Goal: Task Accomplishment & Management: Complete application form

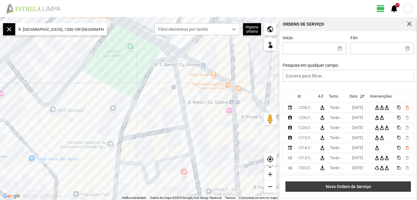
click at [353, 187] on span "Nova Ordem de Serviço" at bounding box center [348, 186] width 119 height 5
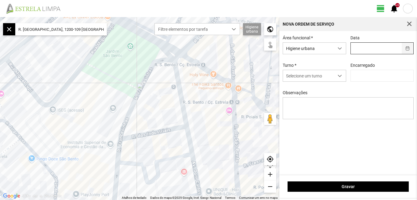
click at [406, 49] on button "button" at bounding box center [408, 48] width 12 height 11
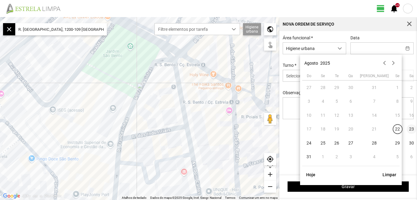
click at [407, 128] on span "23" at bounding box center [412, 130] width 10 height 10
type input "[DATE]"
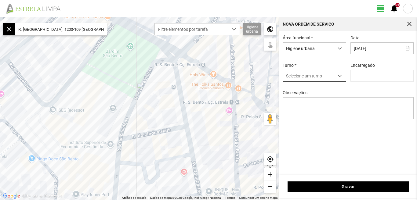
click at [339, 78] on span "dropdown trigger" at bounding box center [340, 76] width 4 height 4
click at [315, 101] on li "Tarde - HU" at bounding box center [314, 99] width 63 height 11
type input "[PERSON_NAME]"
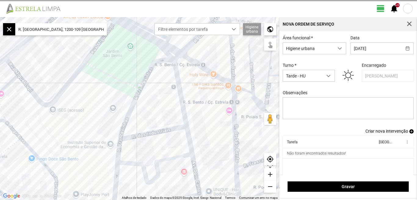
click at [377, 132] on span "Criar nova intervenção" at bounding box center [386, 131] width 43 height 5
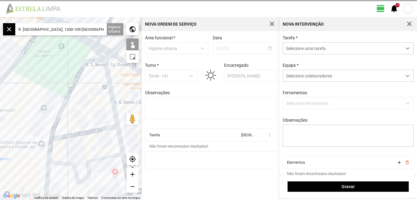
click at [99, 27] on input "R. [GEOGRAPHIC_DATA], 1200-109 [GEOGRAPHIC_DATA], [GEOGRAPHIC_DATA]" at bounding box center [61, 29] width 92 height 12
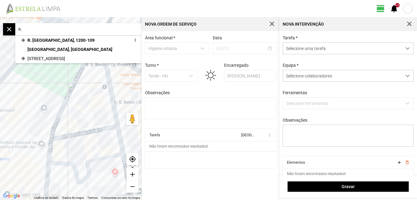
type input "R"
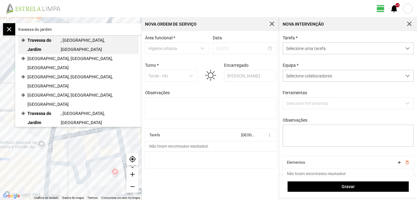
click at [57, 43] on span "Travessa do Jardim" at bounding box center [43, 45] width 33 height 18
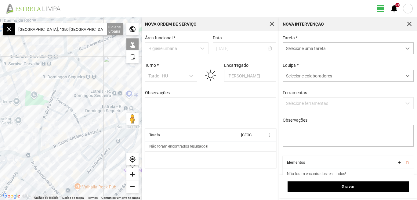
click at [132, 175] on div "add" at bounding box center [132, 174] width 12 height 12
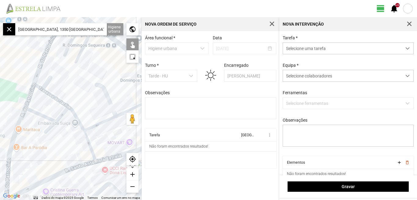
click at [132, 174] on div "add" at bounding box center [132, 174] width 12 height 12
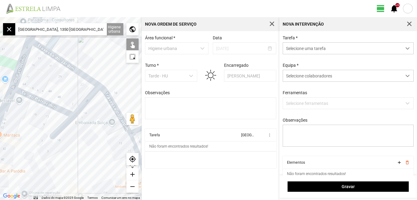
drag, startPoint x: 56, startPoint y: 160, endPoint x: 89, endPoint y: 140, distance: 38.5
click at [89, 140] on div at bounding box center [71, 108] width 142 height 183
click at [49, 102] on div at bounding box center [71, 108] width 142 height 183
click at [82, 102] on div at bounding box center [71, 108] width 142 height 183
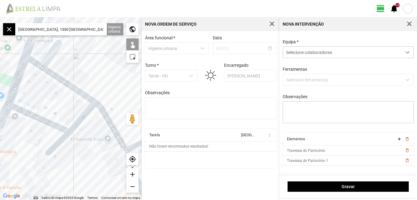
drag, startPoint x: 85, startPoint y: 165, endPoint x: 81, endPoint y: 170, distance: 6.2
click at [81, 170] on div at bounding box center [71, 108] width 142 height 183
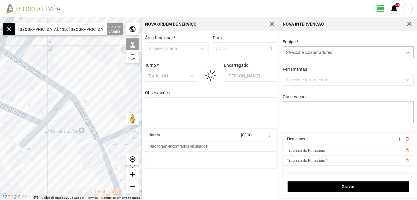
drag, startPoint x: 82, startPoint y: 167, endPoint x: 61, endPoint y: 161, distance: 21.3
click at [56, 158] on div at bounding box center [71, 108] width 142 height 183
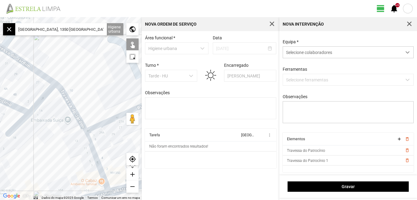
drag, startPoint x: 63, startPoint y: 163, endPoint x: 45, endPoint y: 149, distance: 22.7
click at [45, 149] on div at bounding box center [71, 108] width 142 height 183
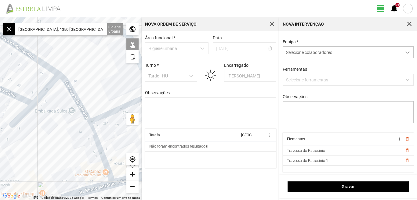
drag, startPoint x: 45, startPoint y: 149, endPoint x: 329, endPoint y: 177, distance: 285.0
click at [53, 140] on div at bounding box center [71, 108] width 142 height 183
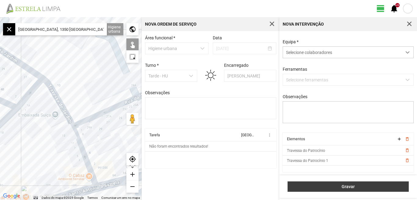
click at [349, 187] on span "Gravar" at bounding box center [348, 186] width 115 height 5
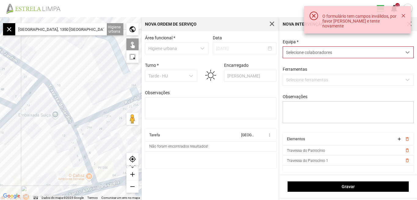
click at [405, 48] on div at bounding box center [408, 52] width 12 height 11
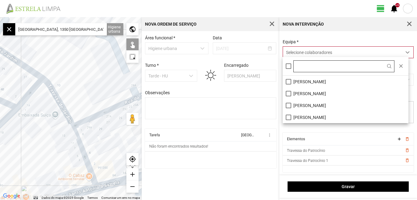
click at [293, 63] on input "text" at bounding box center [343, 66] width 101 height 12
click at [289, 67] on div at bounding box center [288, 65] width 5 height 5
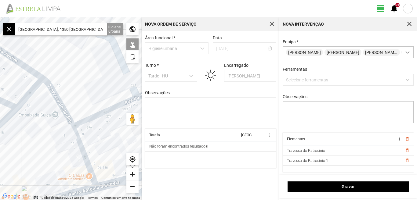
scroll to position [0, 0]
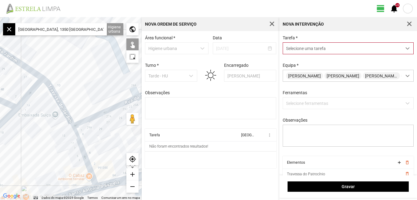
click at [405, 49] on span "dropdown trigger" at bounding box center [407, 48] width 4 height 4
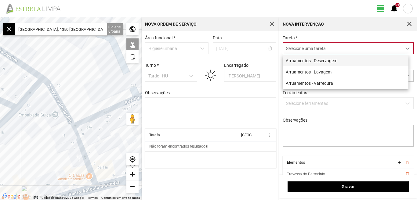
click at [327, 59] on li "Arruamentos - Deservagem" at bounding box center [346, 60] width 126 height 11
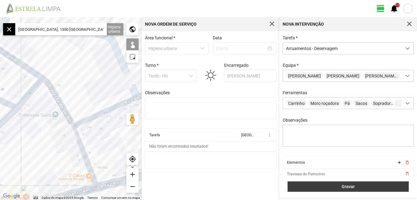
click at [348, 188] on span "Gravar" at bounding box center [348, 186] width 115 height 5
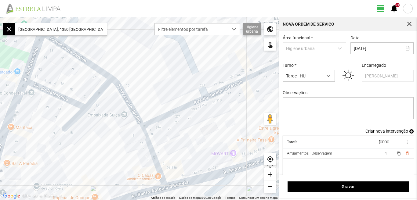
scroll to position [5, 0]
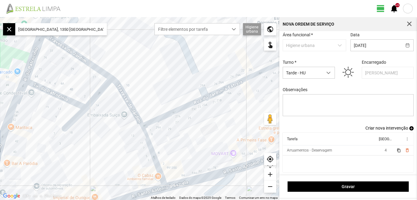
click at [379, 127] on span "Criar nova intervenção" at bounding box center [386, 128] width 43 height 5
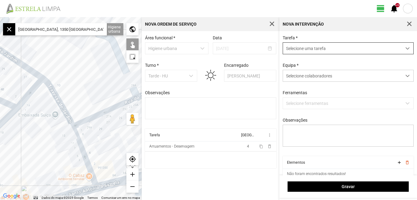
click at [405, 49] on span "dropdown trigger" at bounding box center [407, 48] width 4 height 4
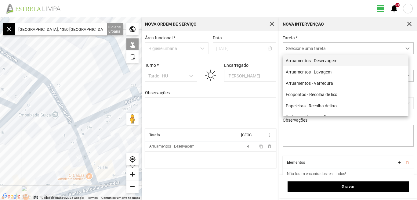
click at [343, 61] on li "Arruamentos - Deservagem" at bounding box center [346, 60] width 126 height 11
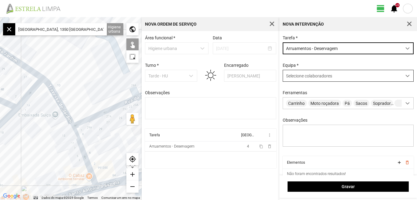
click at [405, 76] on div at bounding box center [408, 75] width 12 height 11
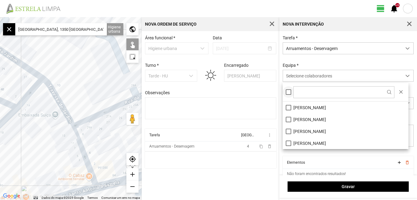
click at [288, 93] on div at bounding box center [288, 91] width 5 height 5
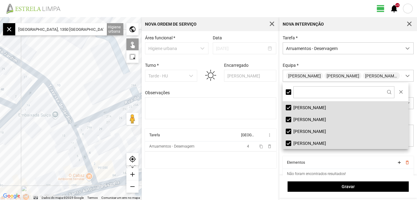
click at [248, 167] on cdk-virtual-scroll-viewport "Tarefa Equipa more_vert Arruamentos - Deservagem 4 content_copy delete_outline" at bounding box center [210, 149] width 131 height 40
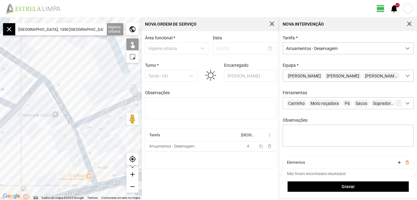
click at [97, 28] on input "[GEOGRAPHIC_DATA], 1350 [GEOGRAPHIC_DATA], [GEOGRAPHIC_DATA]" at bounding box center [61, 29] width 92 height 12
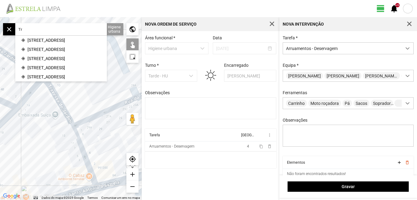
type input "T"
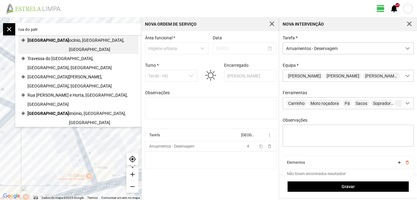
click at [69, 40] on span "ocínio, [GEOGRAPHIC_DATA], [GEOGRAPHIC_DATA]" at bounding box center [102, 45] width 67 height 18
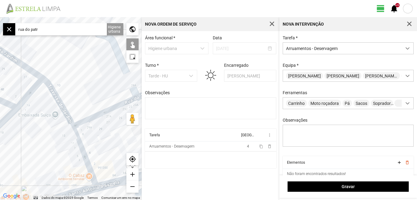
type input "R. do Patrocínio, [GEOGRAPHIC_DATA], [GEOGRAPHIC_DATA]"
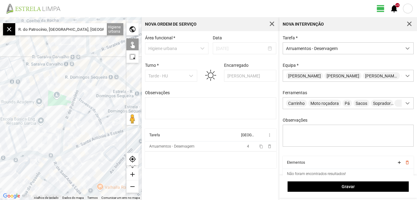
click at [134, 172] on div "add" at bounding box center [132, 174] width 12 height 12
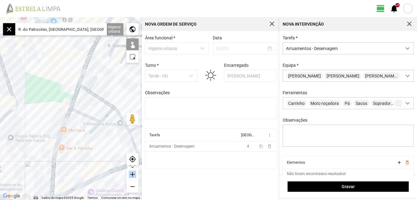
click at [134, 172] on div "add" at bounding box center [132, 174] width 12 height 12
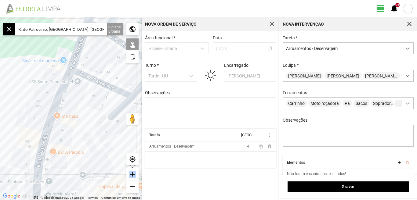
drag, startPoint x: 66, startPoint y: 143, endPoint x: 67, endPoint y: 97, distance: 45.8
click at [67, 97] on div at bounding box center [71, 108] width 142 height 183
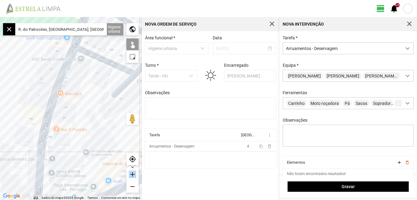
drag, startPoint x: 49, startPoint y: 135, endPoint x: 46, endPoint y: 117, distance: 17.8
click at [51, 126] on div at bounding box center [71, 108] width 142 height 183
click at [44, 112] on div at bounding box center [71, 108] width 142 height 183
drag, startPoint x: 78, startPoint y: 157, endPoint x: 71, endPoint y: 105, distance: 52.9
click at [71, 121] on div at bounding box center [71, 108] width 142 height 183
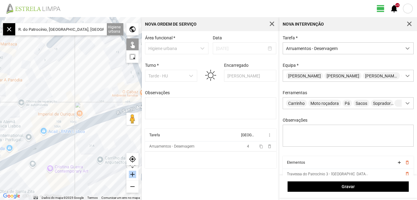
drag, startPoint x: 51, startPoint y: 115, endPoint x: 0, endPoint y: 147, distance: 60.1
click at [0, 147] on div at bounding box center [71, 108] width 142 height 183
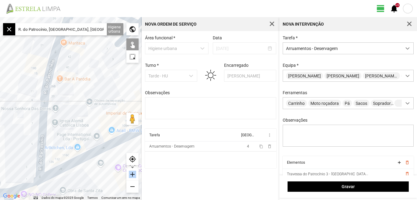
drag, startPoint x: 42, startPoint y: 121, endPoint x: 118, endPoint y: 113, distance: 77.1
click at [110, 119] on div at bounding box center [71, 108] width 142 height 183
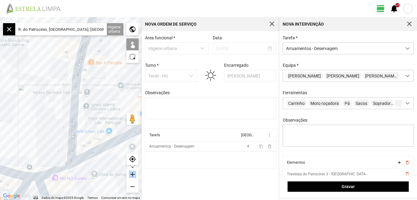
drag, startPoint x: 100, startPoint y: 121, endPoint x: 120, endPoint y: 91, distance: 36.7
click at [118, 93] on div at bounding box center [71, 108] width 142 height 183
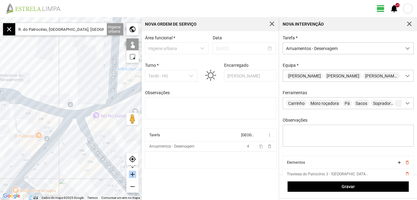
click at [99, 107] on div at bounding box center [71, 108] width 142 height 183
click at [61, 126] on div at bounding box center [71, 108] width 142 height 183
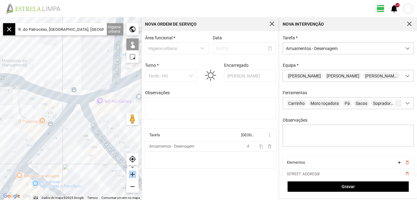
drag, startPoint x: 63, startPoint y: 167, endPoint x: 67, endPoint y: 148, distance: 19.3
click at [67, 148] on div at bounding box center [71, 108] width 142 height 183
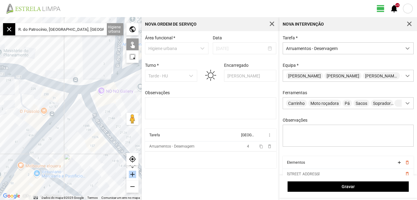
scroll to position [26, 0]
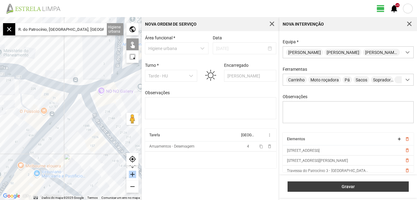
click at [342, 189] on span "Gravar" at bounding box center [348, 186] width 115 height 5
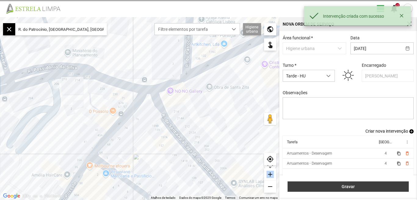
click at [345, 186] on span "Gravar" at bounding box center [348, 186] width 115 height 5
